Goal: Task Accomplishment & Management: Manage account settings

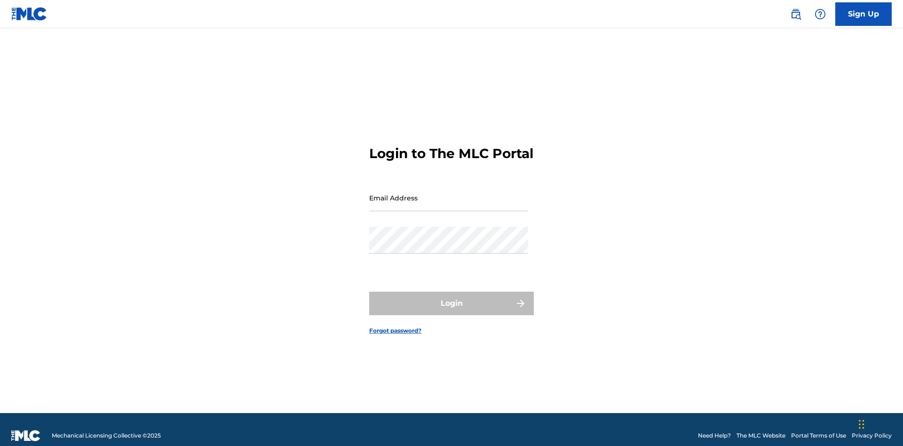
scroll to position [12, 0]
click at [449, 193] on input "Email Address" at bounding box center [448, 197] width 159 height 27
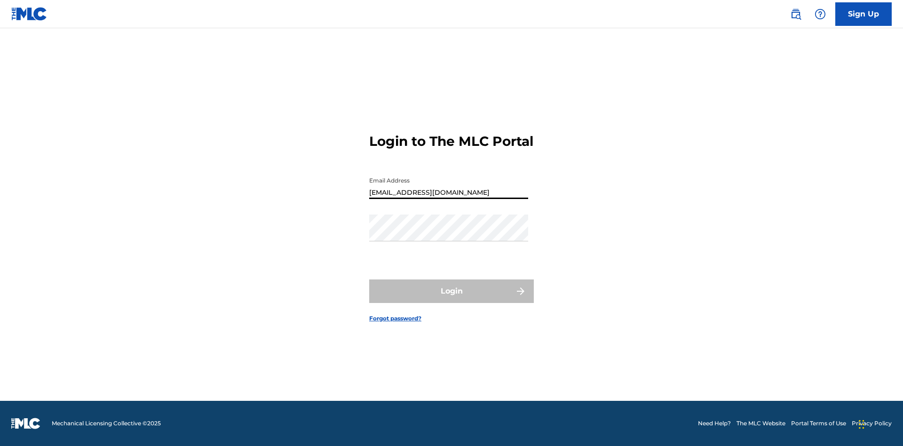
type input "[EMAIL_ADDRESS][DOMAIN_NAME]"
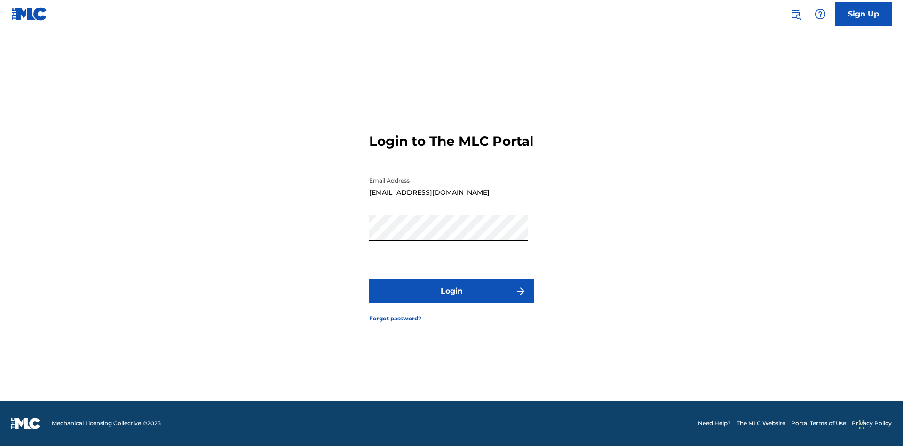
click at [452, 299] on button "Login" at bounding box center [451, 291] width 165 height 24
